Goal: Transaction & Acquisition: Obtain resource

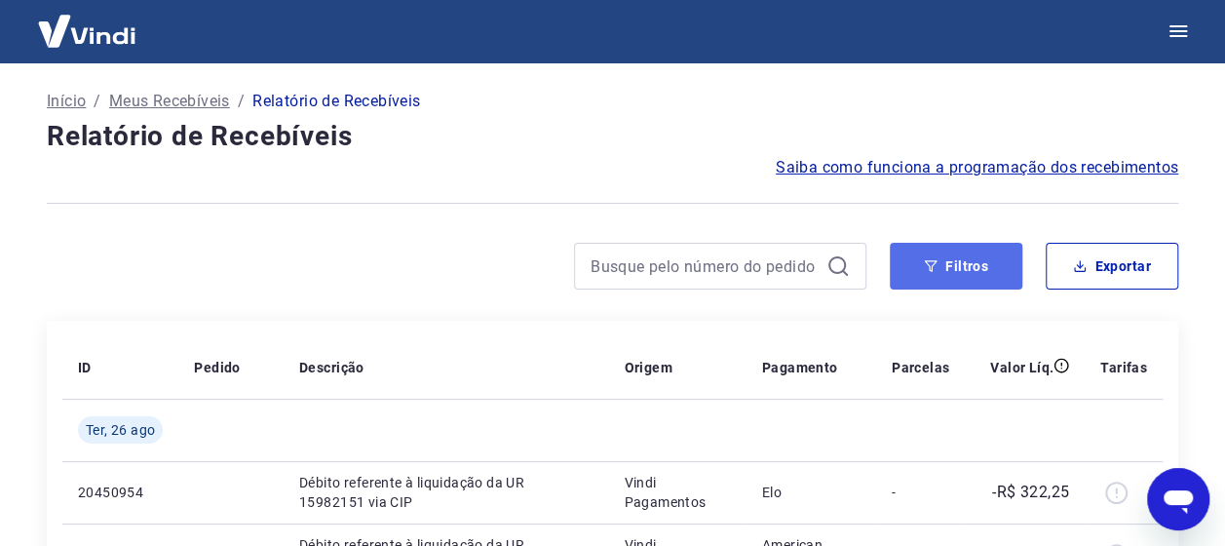
click at [985, 281] on button "Filtros" at bounding box center [956, 266] width 133 height 47
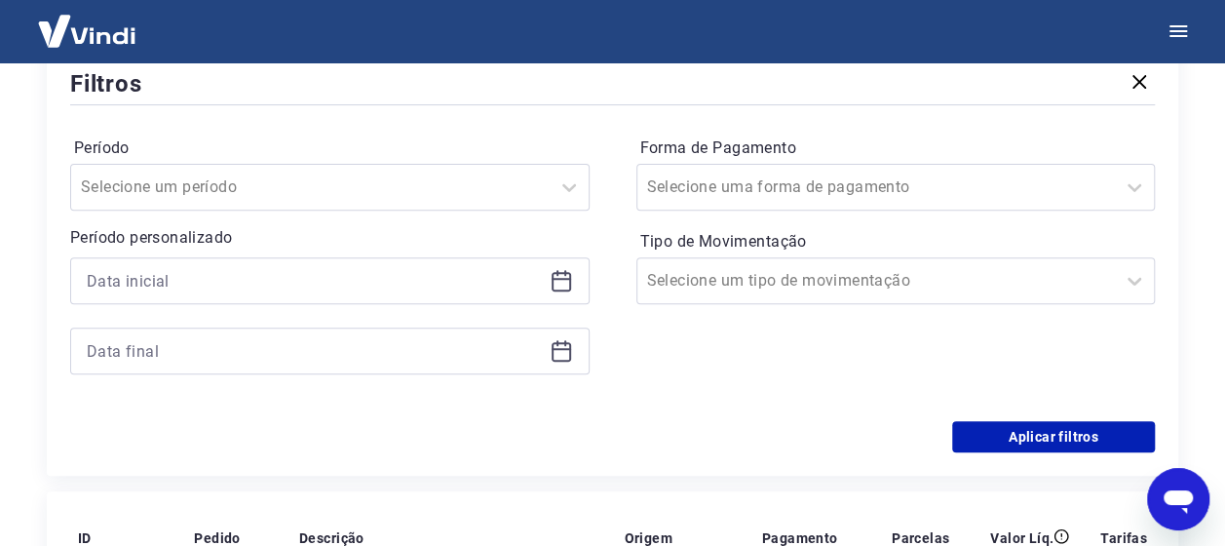
scroll to position [292, 0]
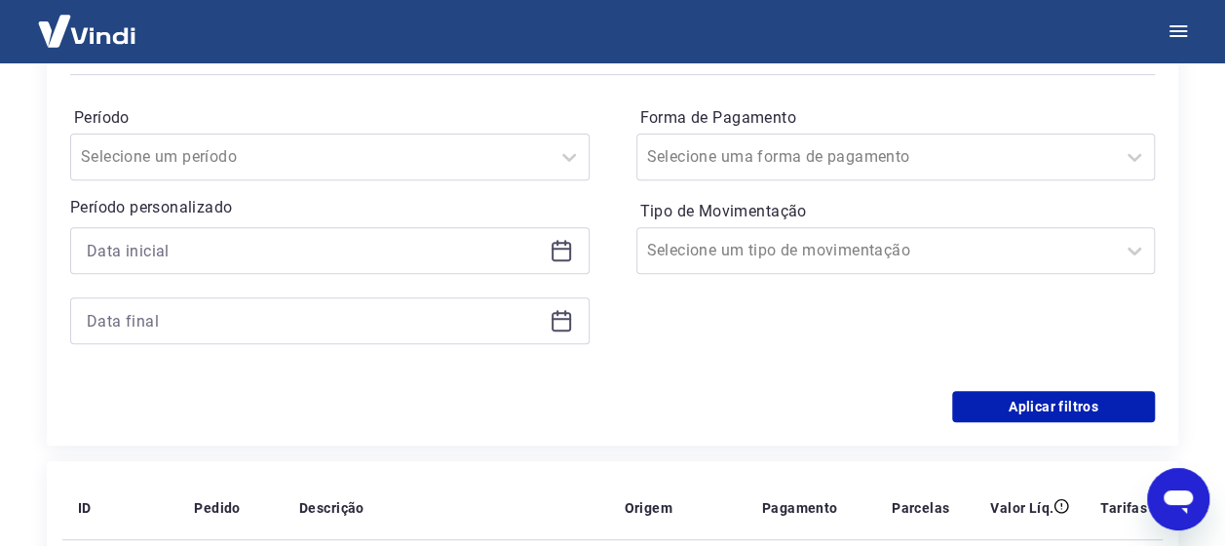
click at [559, 252] on icon at bounding box center [561, 250] width 23 height 23
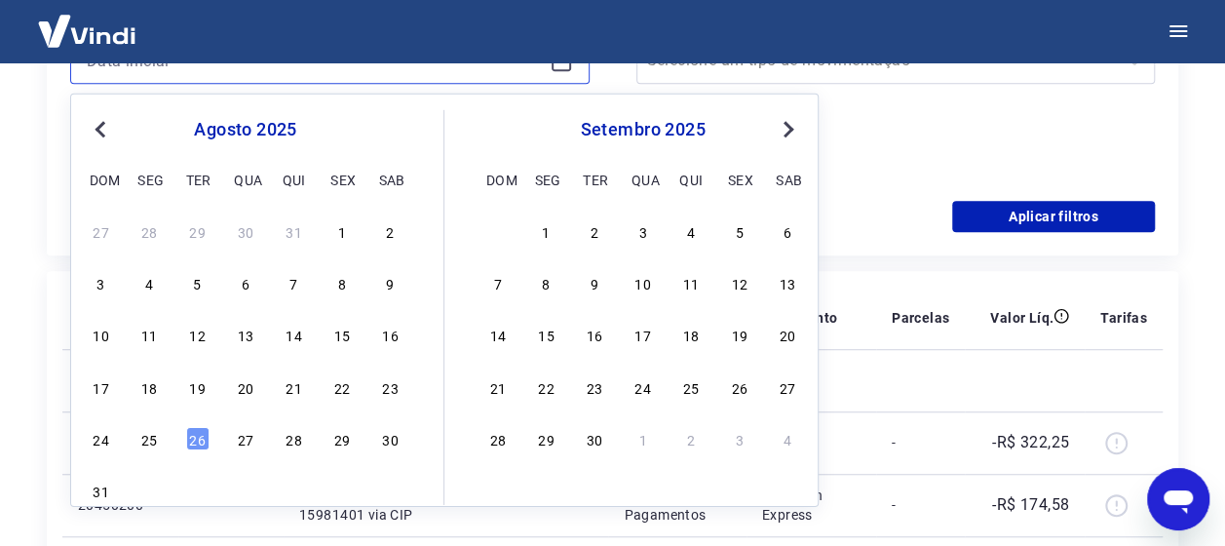
scroll to position [487, 0]
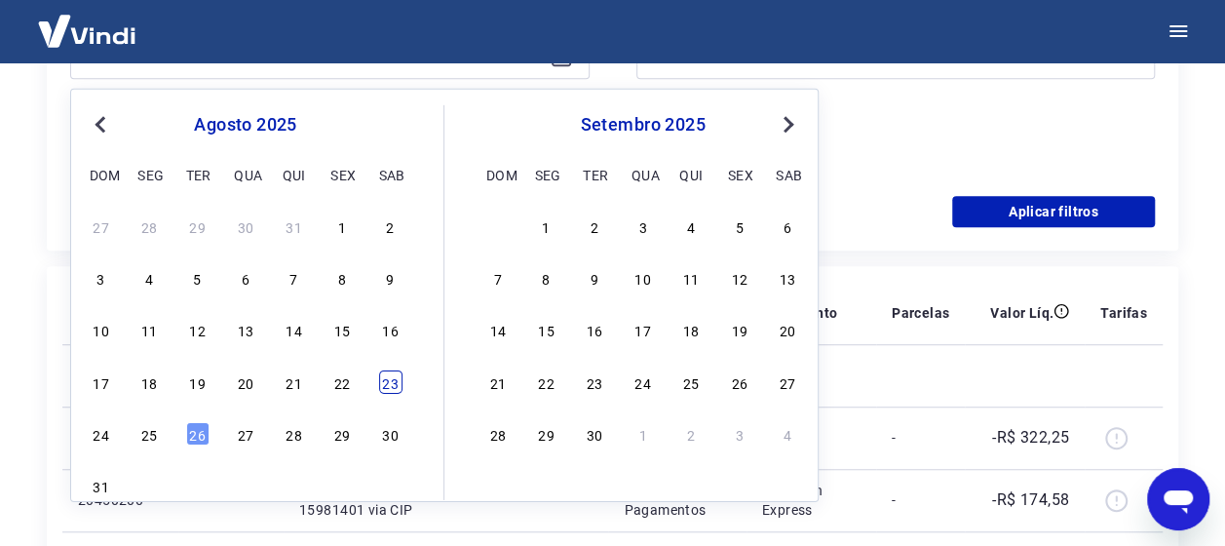
click at [380, 383] on div "23" at bounding box center [390, 380] width 23 height 23
type input "[DATE]"
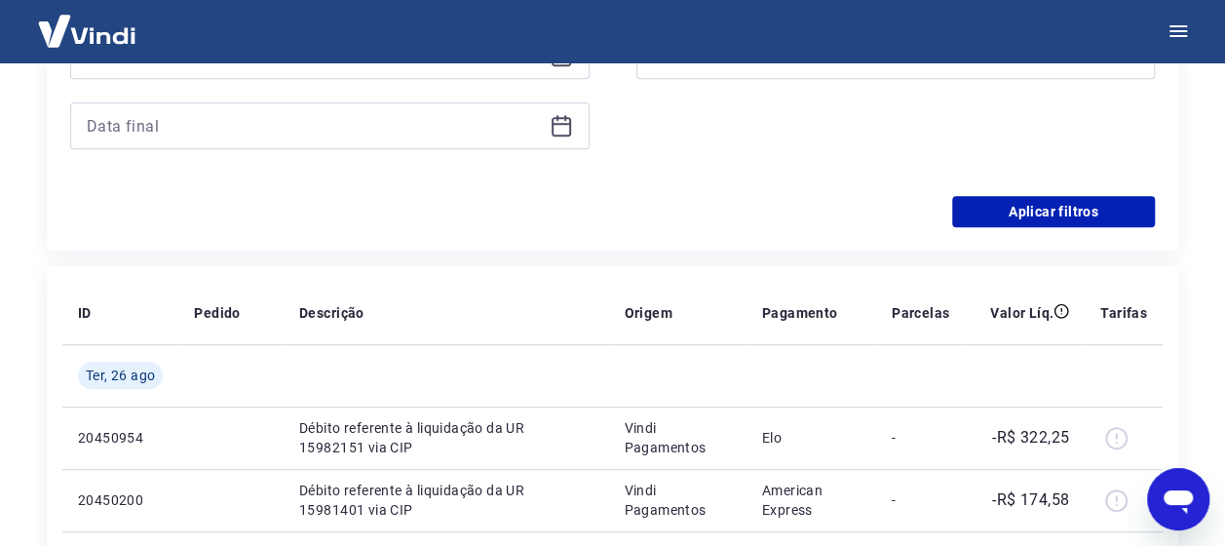
click at [565, 121] on icon at bounding box center [561, 125] width 23 height 23
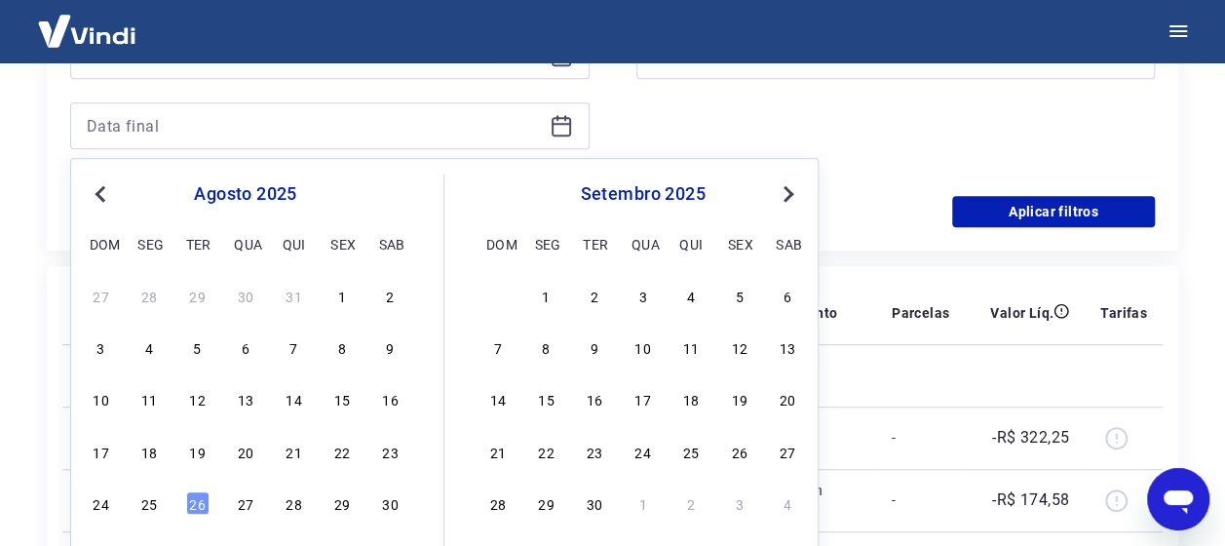
drag, startPoint x: 156, startPoint y: 507, endPoint x: 750, endPoint y: 201, distance: 668.5
click at [155, 507] on div "25" at bounding box center [148, 502] width 23 height 23
type input "[DATE]"
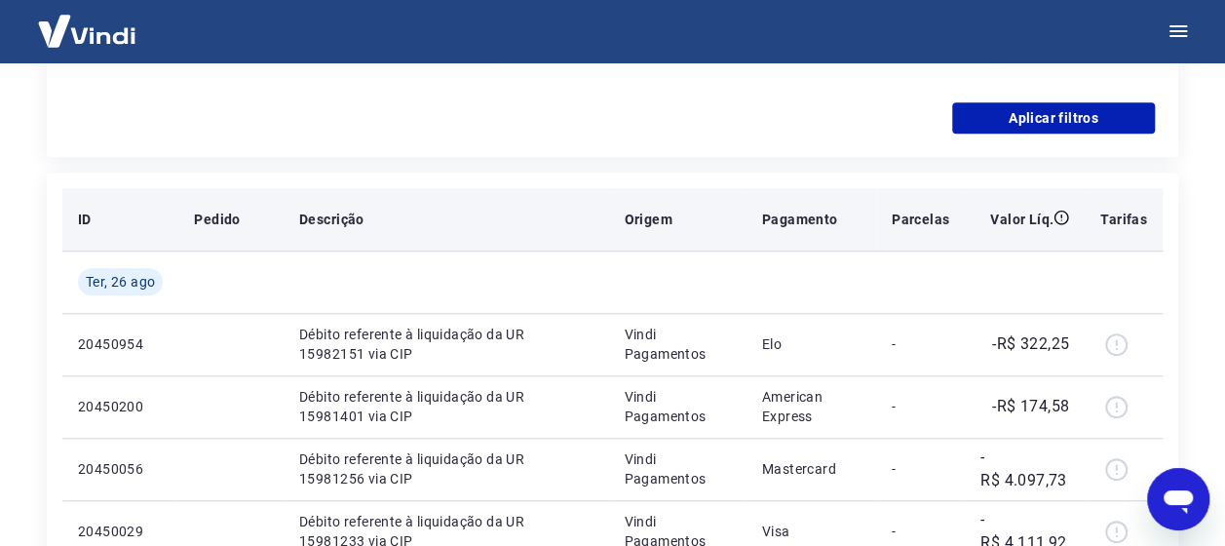
scroll to position [585, 0]
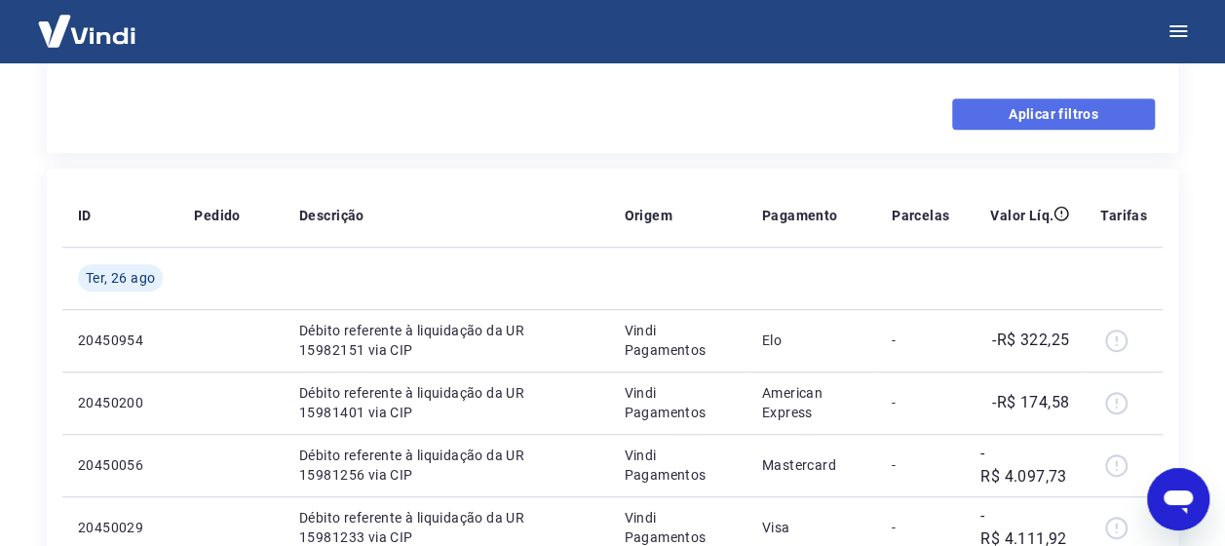
click at [1052, 119] on button "Aplicar filtros" at bounding box center [1053, 113] width 203 height 31
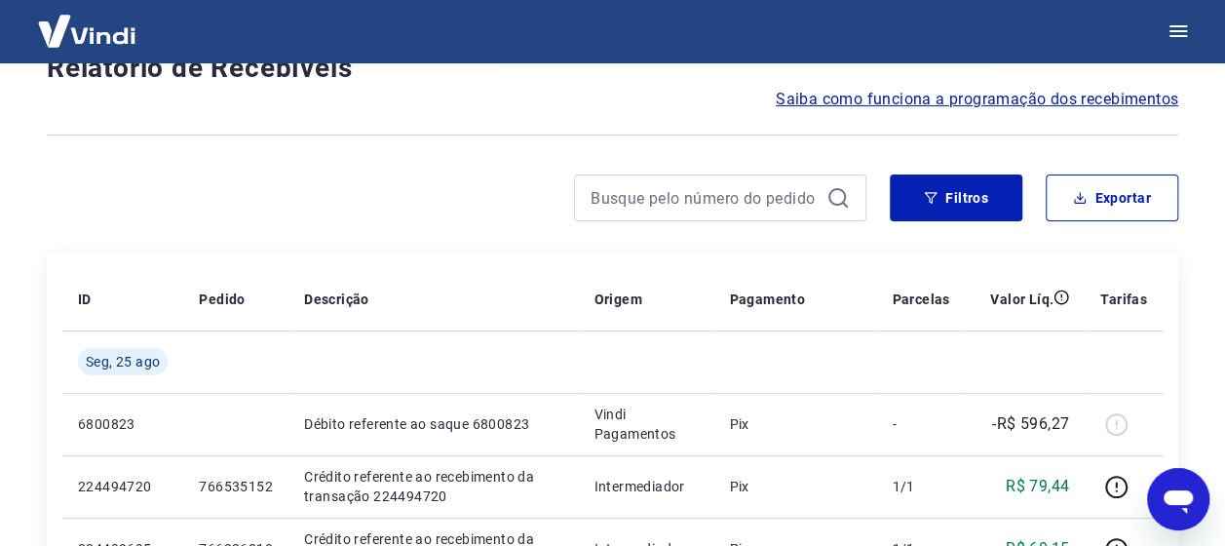
scroll to position [97, 0]
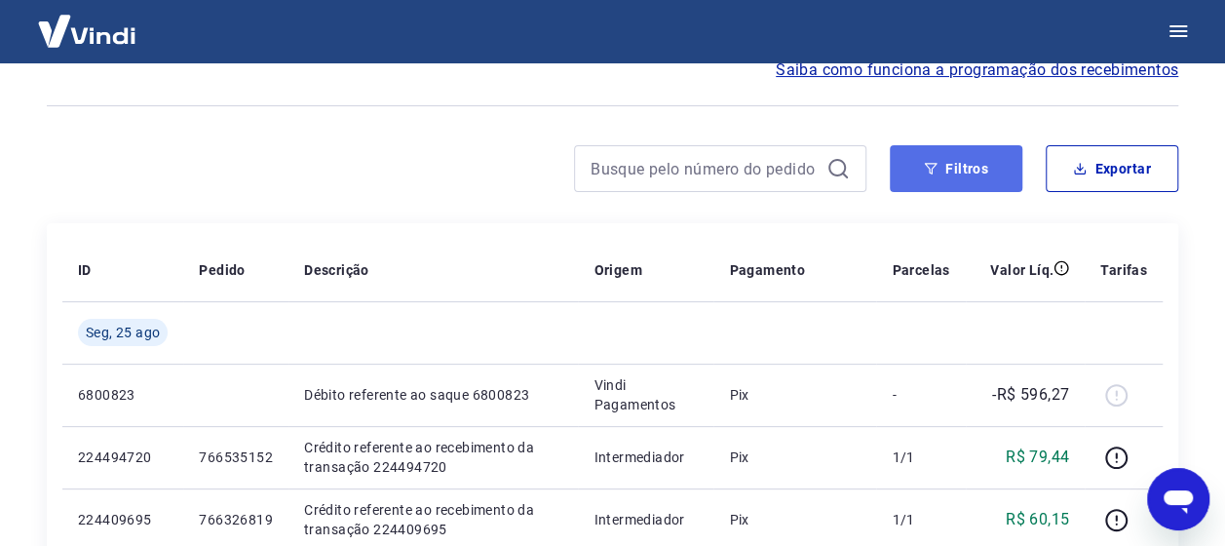
click at [928, 183] on button "Filtros" at bounding box center [956, 168] width 133 height 47
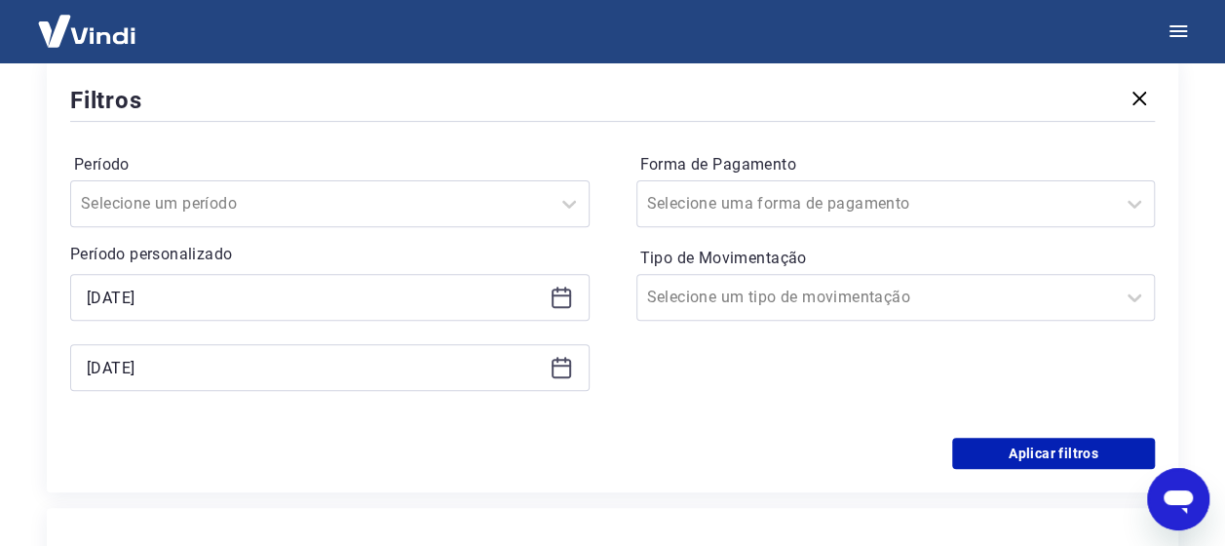
scroll to position [292, 0]
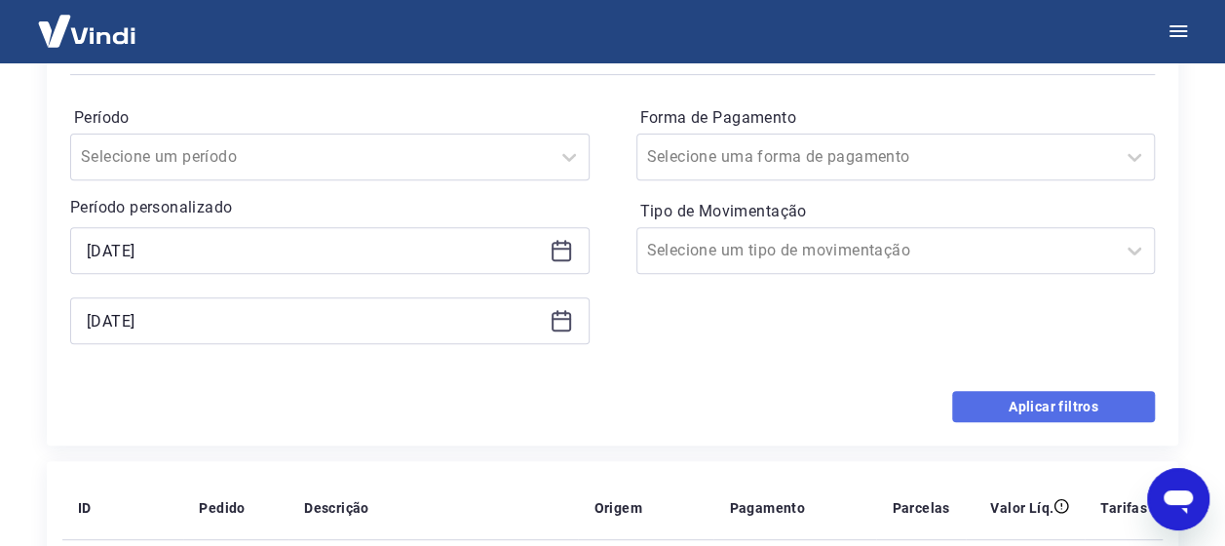
click at [1080, 402] on button "Aplicar filtros" at bounding box center [1053, 406] width 203 height 31
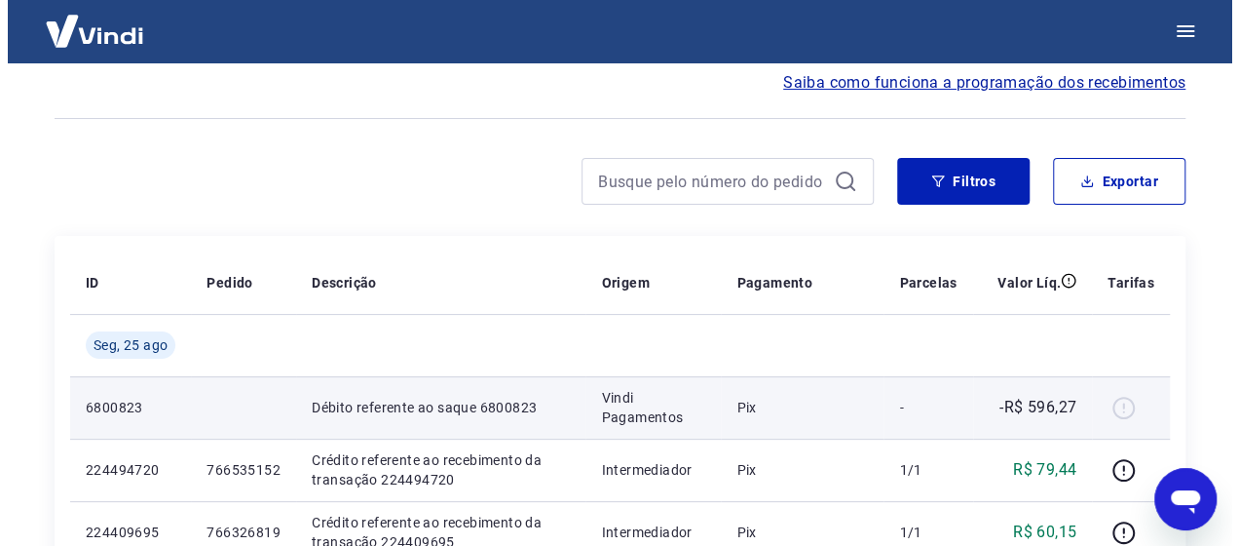
scroll to position [0, 0]
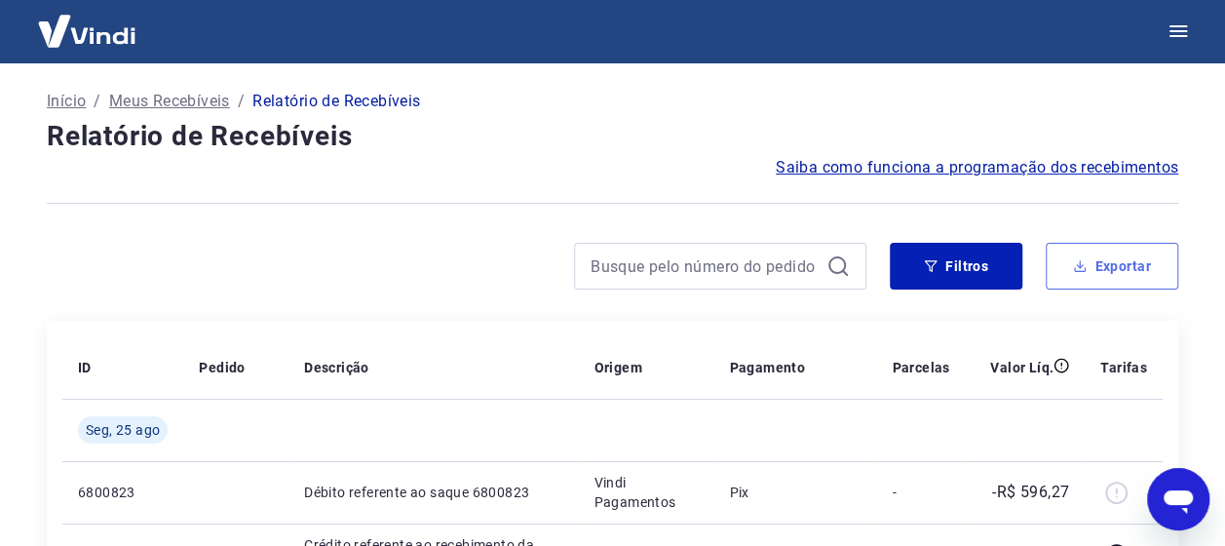
click at [1090, 259] on button "Exportar" at bounding box center [1111, 266] width 133 height 47
type input "[DATE]"
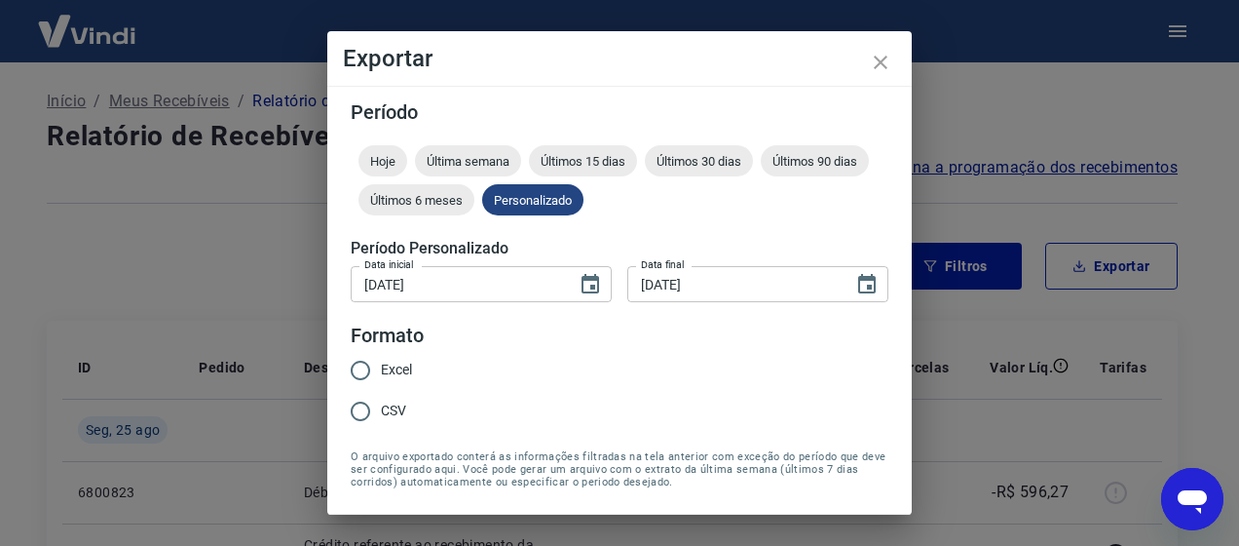
click at [396, 360] on span "Excel" at bounding box center [396, 370] width 31 height 20
click at [381, 359] on input "Excel" at bounding box center [360, 370] width 41 height 41
radio input "true"
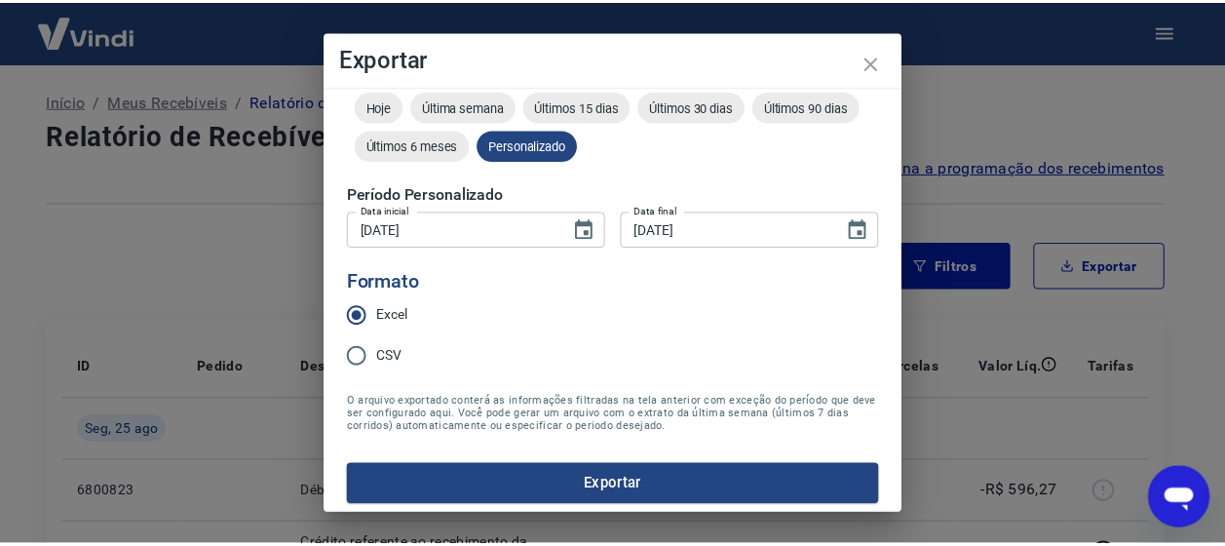
scroll to position [61, 0]
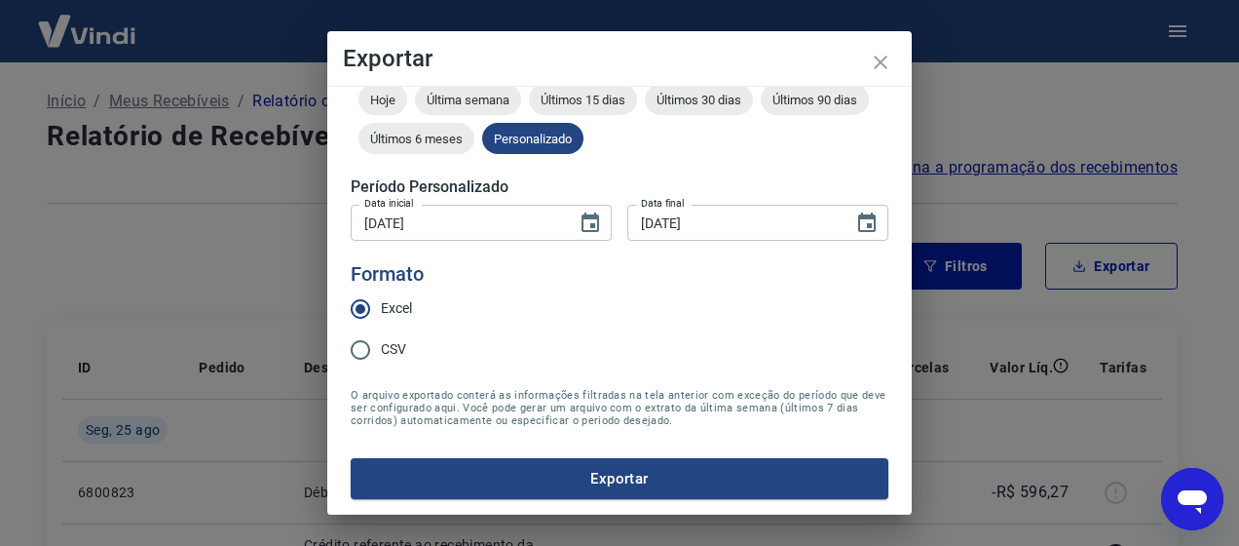
click at [643, 475] on button "Exportar" at bounding box center [620, 478] width 538 height 41
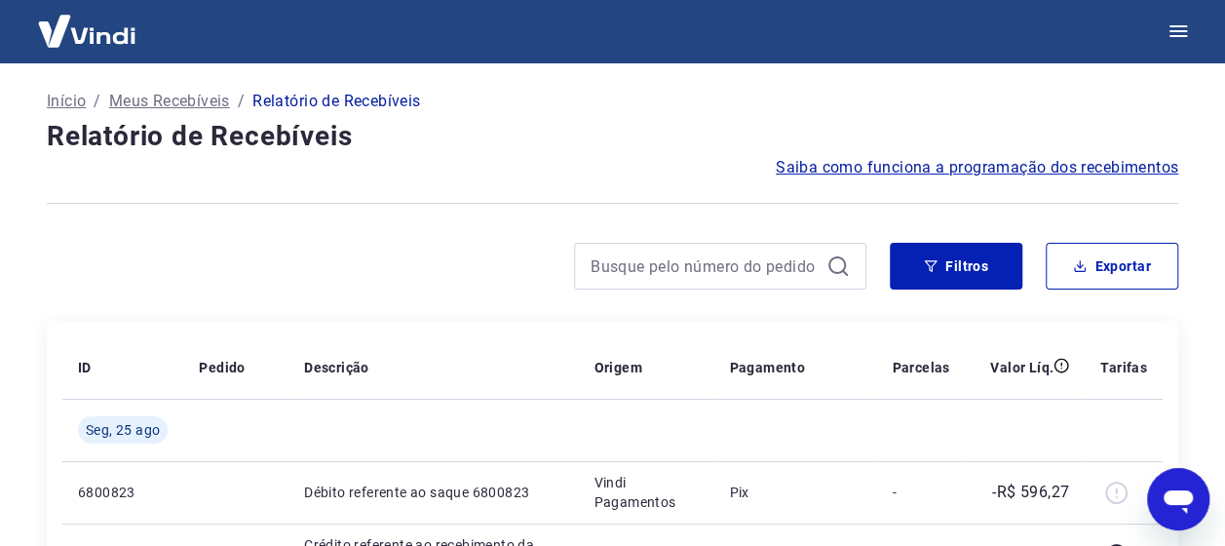
click at [631, 137] on h4 "Relatório de Recebíveis" at bounding box center [612, 136] width 1131 height 39
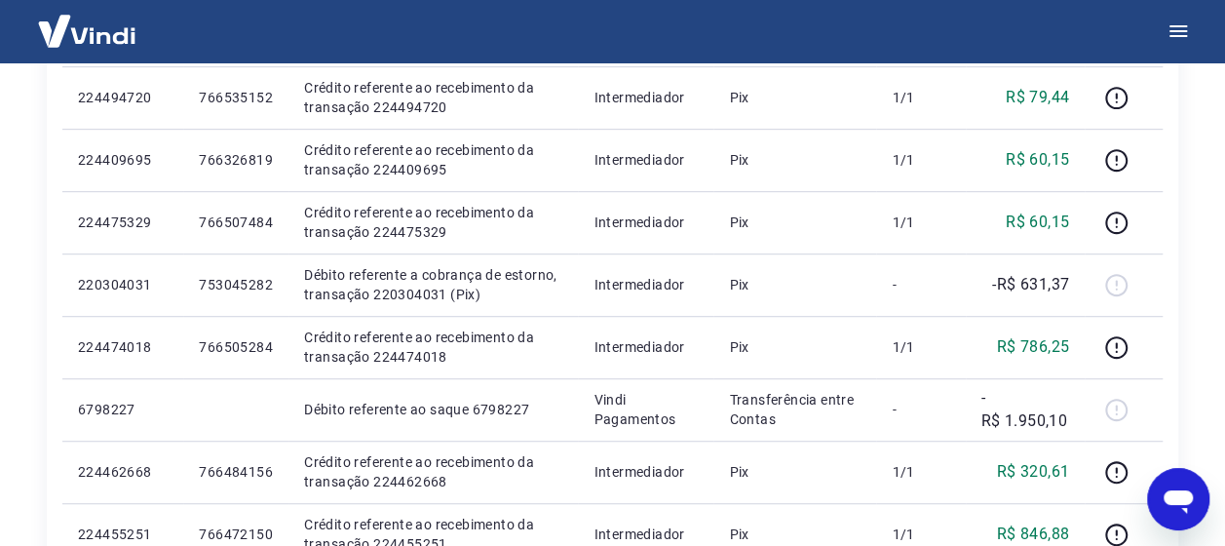
scroll to position [0, 0]
